Goal: Check status: Check status

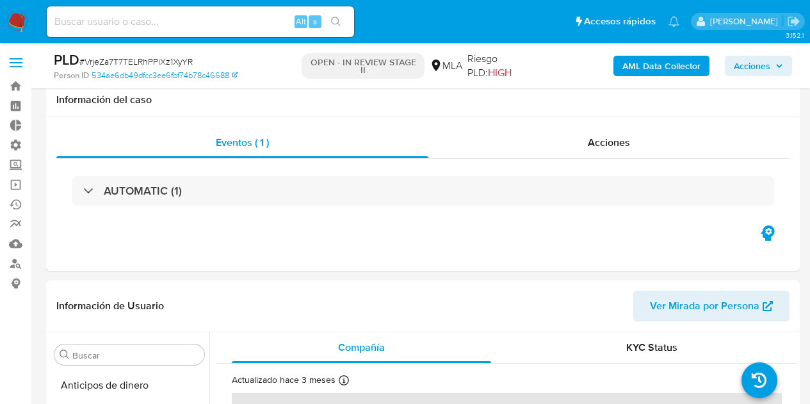
select select "10"
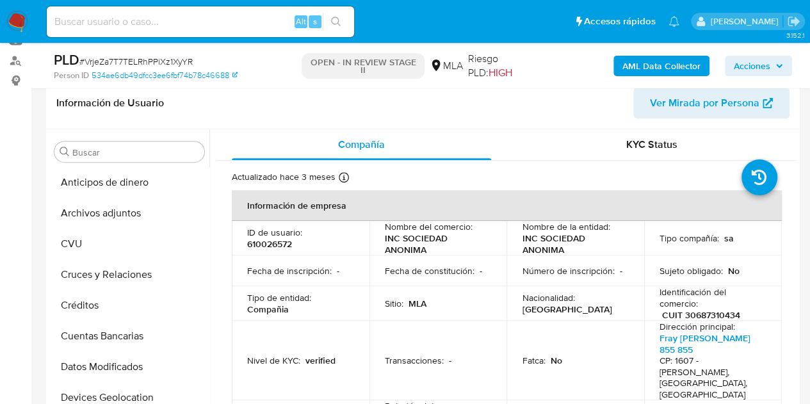
scroll to position [258, 0]
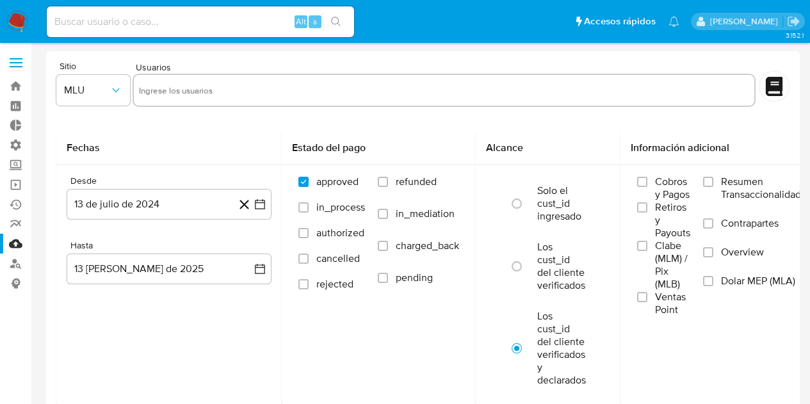
select select "10"
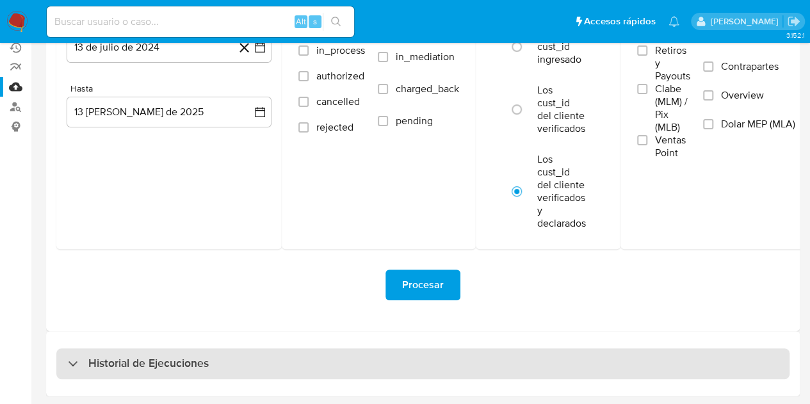
drag, startPoint x: 163, startPoint y: 382, endPoint x: 167, endPoint y: 372, distance: 10.1
click at [167, 372] on div "Historial de Ejecuciones" at bounding box center [423, 363] width 754 height 65
click at [167, 372] on div "Historial de Ejecuciones" at bounding box center [422, 363] width 733 height 31
select select "10"
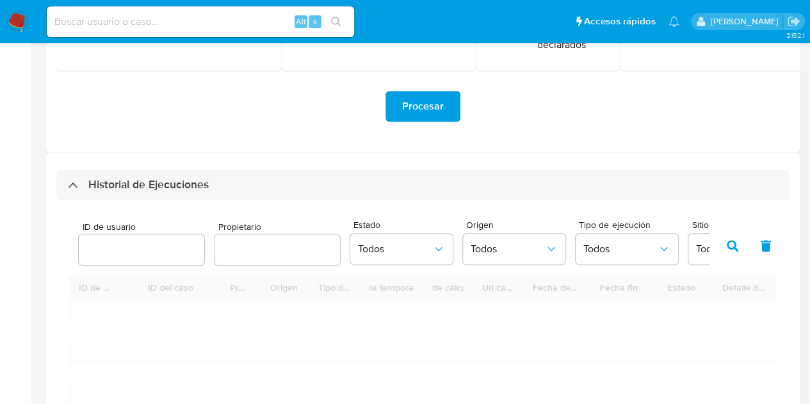
scroll to position [338, 0]
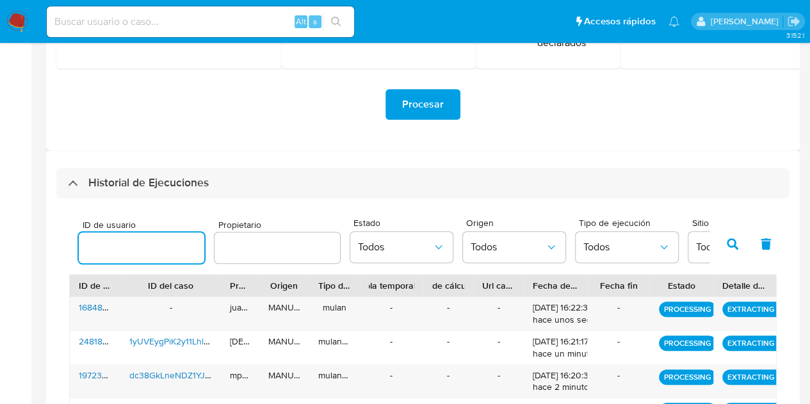
click at [140, 240] on input "number" at bounding box center [142, 248] width 126 height 17
click at [238, 234] on div at bounding box center [278, 248] width 126 height 31
click at [161, 236] on div at bounding box center [142, 248] width 126 height 31
click at [156, 252] on input "number" at bounding box center [142, 248] width 126 height 17
click at [108, 250] on input "61" at bounding box center [142, 248] width 126 height 17
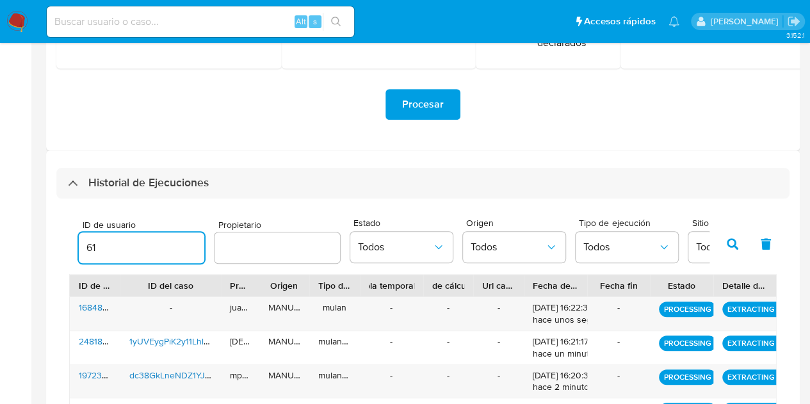
click at [108, 250] on input "61" at bounding box center [142, 248] width 126 height 17
click at [100, 249] on input "61" at bounding box center [142, 248] width 126 height 17
drag, startPoint x: 100, startPoint y: 249, endPoint x: 91, endPoint y: 248, distance: 9.1
click at [91, 248] on input "61" at bounding box center [142, 248] width 126 height 17
type input "6"
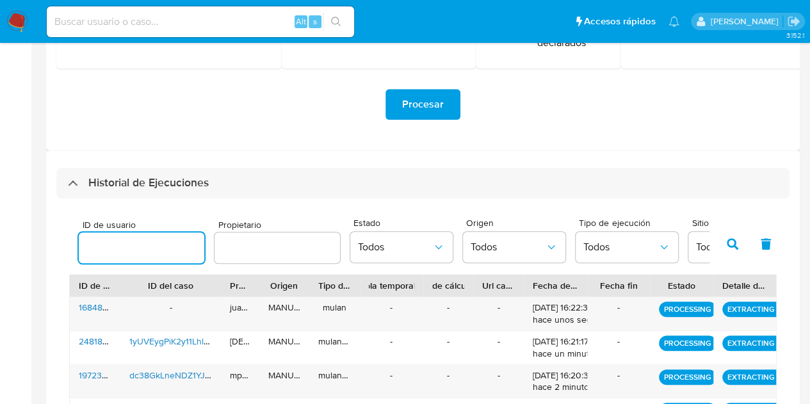
paste input "610026572"
type input "610026572"
click at [737, 249] on icon "button" at bounding box center [733, 244] width 12 height 12
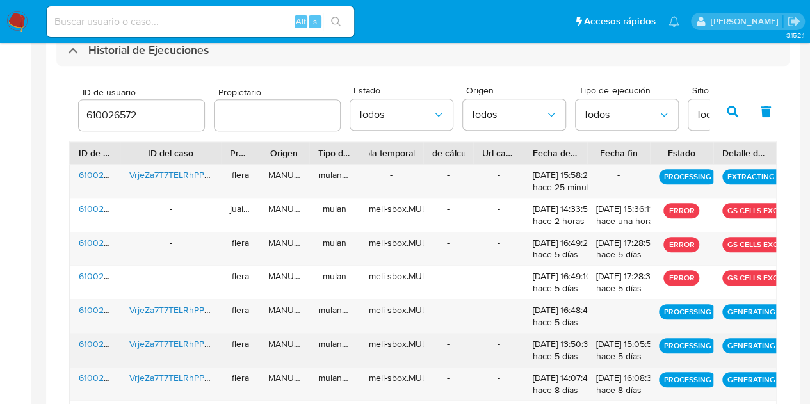
scroll to position [545, 0]
